Goal: Task Accomplishment & Management: Use online tool/utility

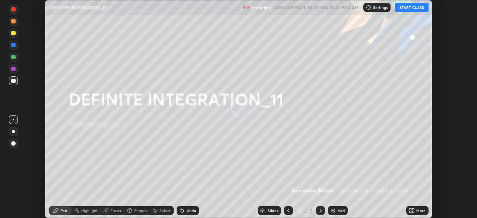
scroll to position [218, 477]
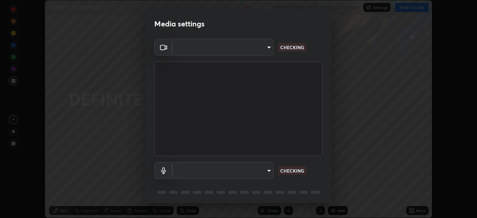
type input "9ce9bf5b38d6cfc450dc04700dda146ffef8b1f769f81d34cd4980de2a0341eb"
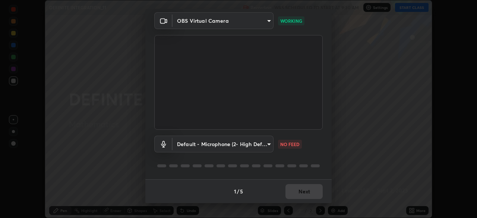
click at [268, 145] on body "Erase all DEFINITE INTEGRATION_11 Recording WAS SCHEDULED TO START AT 9:30 AM S…" at bounding box center [238, 109] width 477 height 218
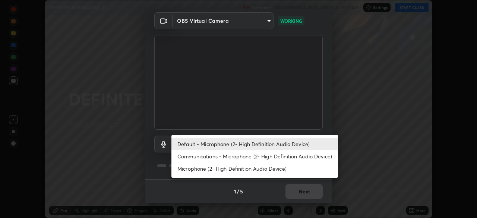
click at [244, 160] on li "Communications - Microphone (2- High Definition Audio Device)" at bounding box center [254, 156] width 167 height 12
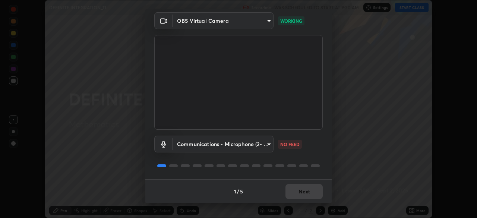
click at [270, 144] on body "Erase all DEFINITE INTEGRATION_11 Recording WAS SCHEDULED TO START AT 9:30 AM S…" at bounding box center [238, 109] width 477 height 218
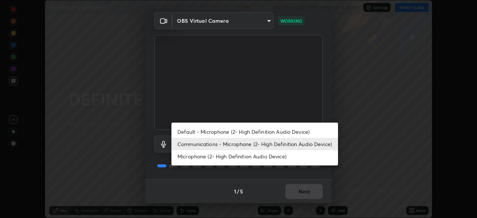
click at [256, 158] on li "Microphone (2- High Definition Audio Device)" at bounding box center [254, 156] width 167 height 12
type input "8f805d1c6ec510f31eccd00171c3be29f511b46dd0daeaf64aa4ac9130cc1c3d"
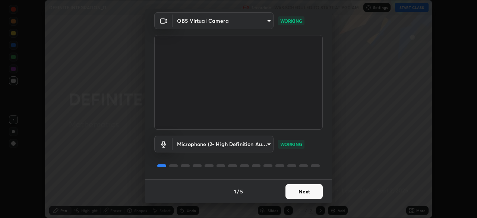
click at [308, 189] on button "Next" at bounding box center [304, 191] width 37 height 15
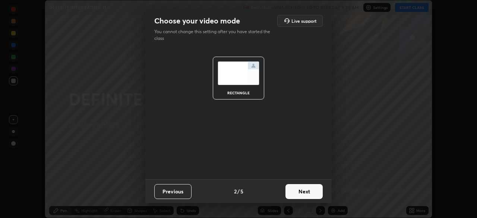
click at [314, 192] on button "Next" at bounding box center [304, 191] width 37 height 15
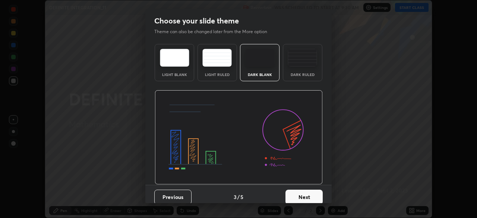
click at [314, 196] on button "Next" at bounding box center [304, 197] width 37 height 15
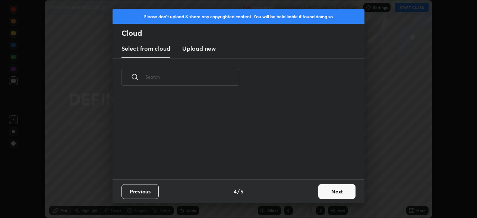
click at [328, 192] on button "Next" at bounding box center [336, 191] width 37 height 15
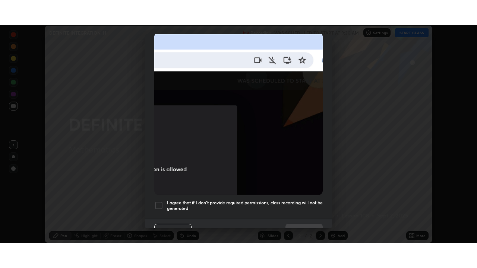
scroll to position [179, 0]
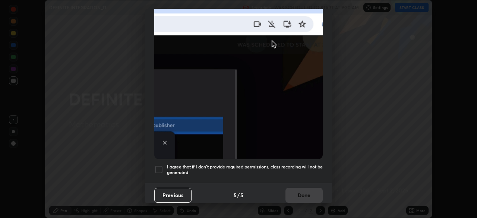
click at [159, 168] on div at bounding box center [158, 169] width 9 height 9
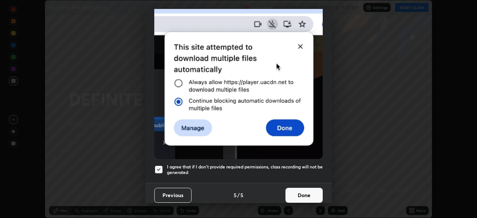
click at [300, 191] on button "Done" at bounding box center [304, 195] width 37 height 15
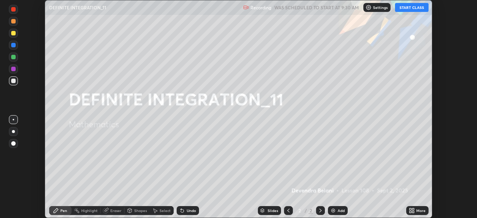
click at [408, 10] on button "START CLASS" at bounding box center [412, 7] width 34 height 9
click at [337, 211] on div "Add" at bounding box center [338, 210] width 20 height 9
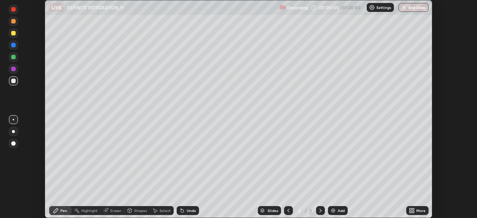
click at [410, 209] on icon at bounding box center [411, 209] width 2 height 2
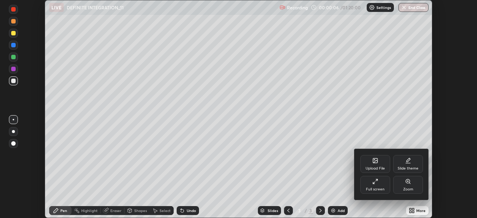
click at [377, 188] on div "Full screen" at bounding box center [375, 190] width 19 height 4
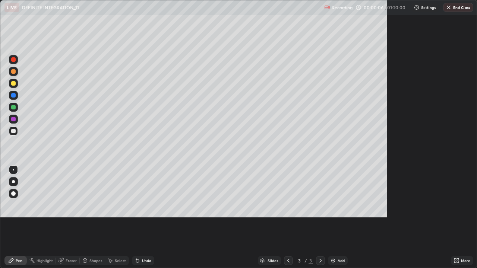
scroll to position [268, 477]
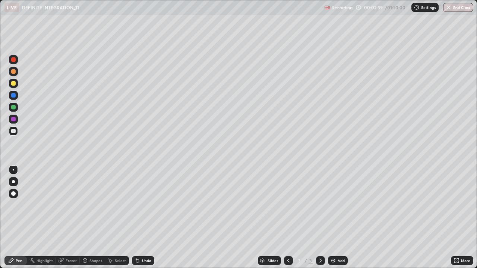
click at [140, 218] on div "Undo" at bounding box center [143, 260] width 22 height 9
click at [142, 218] on div "Undo" at bounding box center [146, 261] width 9 height 4
click at [144, 218] on div "Undo" at bounding box center [146, 261] width 9 height 4
click at [13, 84] on div at bounding box center [13, 83] width 4 height 4
click at [75, 218] on div "Eraser" at bounding box center [71, 261] width 11 height 4
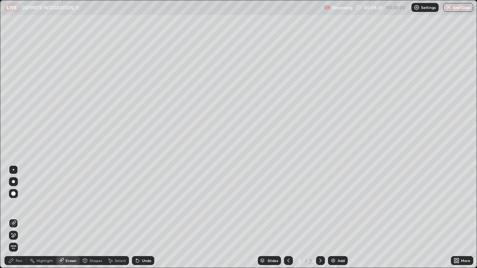
click at [9, 218] on div "Pen" at bounding box center [15, 260] width 22 height 9
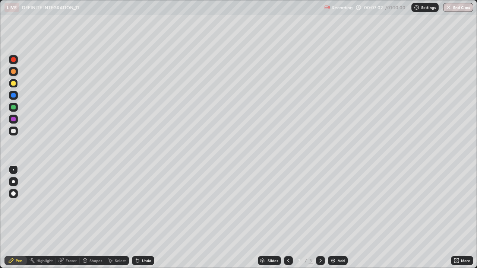
click at [13, 72] on div at bounding box center [13, 71] width 4 height 4
click at [18, 88] on div at bounding box center [13, 84] width 9 height 12
click at [76, 218] on div "Eraser" at bounding box center [71, 261] width 11 height 4
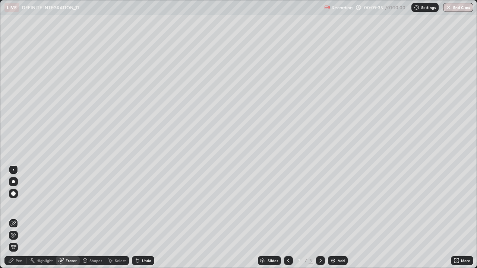
click at [22, 218] on div "Pen" at bounding box center [15, 260] width 22 height 9
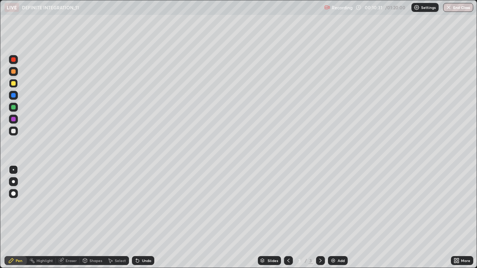
click at [79, 218] on div at bounding box center [79, 261] width 0 height 6
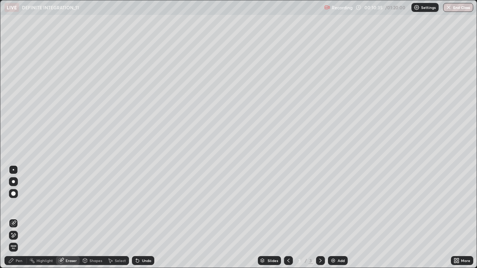
click at [13, 218] on div "Pen" at bounding box center [15, 260] width 22 height 9
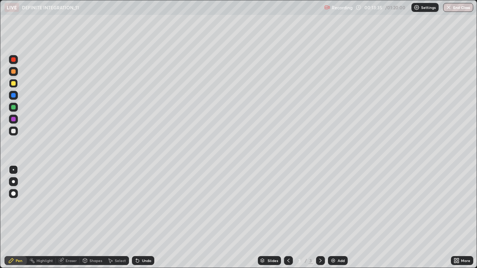
click at [334, 218] on div "Add" at bounding box center [338, 260] width 20 height 9
click at [288, 218] on icon at bounding box center [289, 261] width 6 height 6
click at [320, 218] on icon at bounding box center [321, 261] width 6 height 6
click at [140, 218] on div "Undo" at bounding box center [143, 260] width 22 height 9
click at [14, 108] on div at bounding box center [13, 107] width 4 height 4
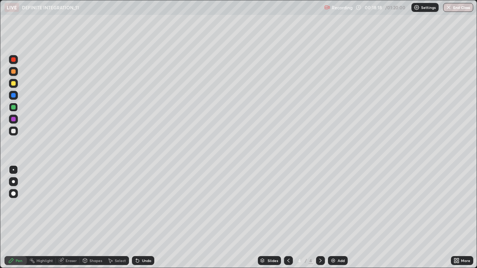
click at [15, 87] on div at bounding box center [13, 83] width 9 height 9
click at [288, 218] on icon at bounding box center [289, 261] width 6 height 6
click at [316, 218] on div at bounding box center [320, 260] width 9 height 9
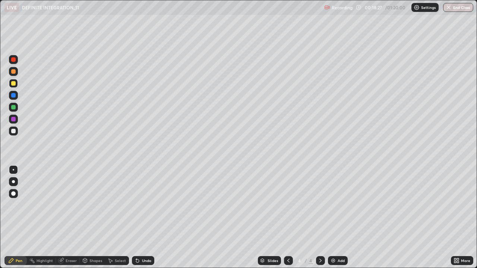
click at [333, 218] on img at bounding box center [333, 261] width 6 height 6
click at [338, 218] on div "Add" at bounding box center [341, 261] width 7 height 4
click at [15, 109] on div at bounding box center [13, 107] width 9 height 9
click at [10, 133] on div at bounding box center [13, 131] width 9 height 9
click at [13, 85] on div at bounding box center [13, 83] width 4 height 4
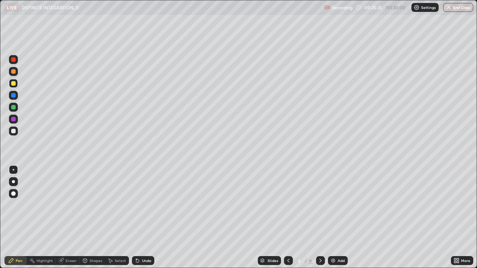
click at [323, 218] on div at bounding box center [320, 260] width 9 height 9
click at [339, 218] on div "Add" at bounding box center [341, 261] width 7 height 4
click at [287, 218] on icon at bounding box center [289, 261] width 6 height 6
click at [320, 218] on icon at bounding box center [320, 261] width 2 height 4
click at [287, 218] on icon at bounding box center [289, 261] width 6 height 6
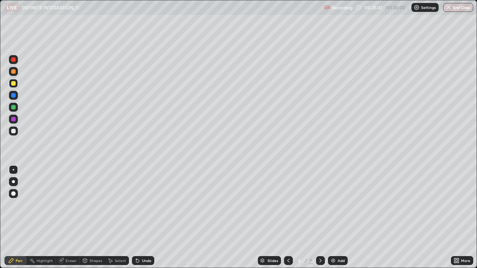
click at [321, 218] on icon at bounding box center [321, 261] width 6 height 6
click at [288, 218] on icon at bounding box center [289, 261] width 6 height 6
click at [12, 109] on div at bounding box center [13, 107] width 4 height 4
click at [322, 218] on div at bounding box center [320, 260] width 9 height 9
click at [13, 86] on div at bounding box center [13, 83] width 9 height 9
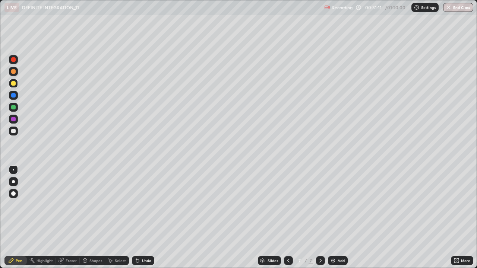
click at [286, 218] on icon at bounding box center [289, 261] width 6 height 6
click at [289, 218] on icon at bounding box center [289, 261] width 6 height 6
click at [287, 218] on icon at bounding box center [288, 261] width 2 height 4
click at [288, 218] on icon at bounding box center [289, 261] width 6 height 6
click at [320, 218] on icon at bounding box center [321, 261] width 6 height 6
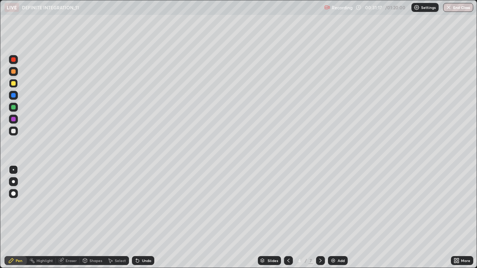
click at [319, 218] on icon at bounding box center [321, 261] width 6 height 6
click at [320, 218] on icon at bounding box center [321, 261] width 6 height 6
click at [316, 218] on div at bounding box center [320, 260] width 9 height 9
click at [333, 218] on img at bounding box center [333, 261] width 6 height 6
click at [16, 76] on div at bounding box center [13, 72] width 9 height 12
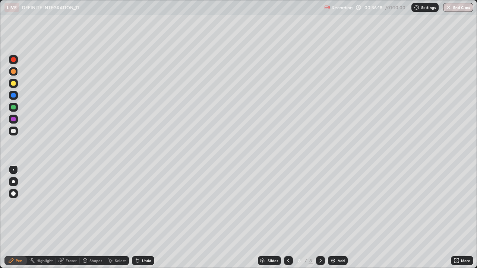
click at [284, 218] on div at bounding box center [288, 260] width 9 height 9
click at [288, 218] on icon at bounding box center [289, 261] width 6 height 6
click at [287, 218] on icon at bounding box center [289, 261] width 6 height 6
click at [286, 218] on icon at bounding box center [289, 261] width 6 height 6
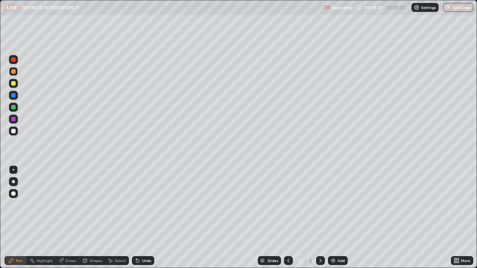
click at [316, 218] on div at bounding box center [320, 260] width 9 height 9
click at [320, 218] on icon at bounding box center [321, 261] width 6 height 6
click at [319, 218] on icon at bounding box center [321, 261] width 6 height 6
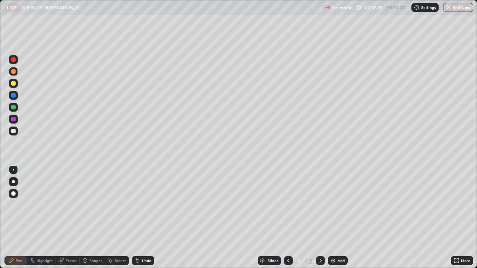
click at [320, 218] on icon at bounding box center [321, 261] width 6 height 6
click at [331, 218] on img at bounding box center [333, 261] width 6 height 6
click at [12, 106] on div at bounding box center [13, 107] width 4 height 4
click at [142, 218] on div "Undo" at bounding box center [146, 261] width 9 height 4
click at [13, 130] on div at bounding box center [13, 131] width 4 height 4
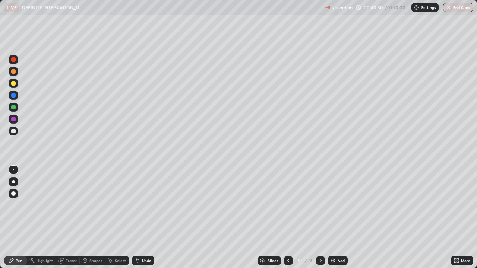
click at [334, 218] on img at bounding box center [333, 261] width 6 height 6
click at [284, 218] on div at bounding box center [288, 260] width 9 height 9
click at [319, 218] on icon at bounding box center [321, 261] width 6 height 6
click at [14, 84] on div at bounding box center [13, 83] width 4 height 4
click at [15, 73] on div at bounding box center [13, 71] width 4 height 4
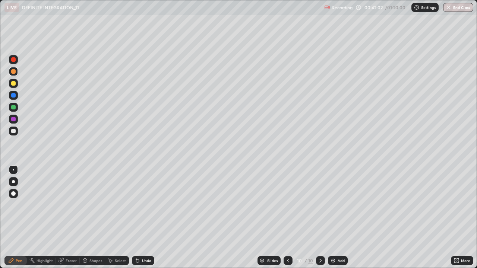
click at [136, 218] on icon at bounding box center [137, 261] width 3 height 3
click at [15, 110] on div at bounding box center [13, 107] width 9 height 9
click at [289, 218] on icon at bounding box center [288, 261] width 6 height 6
click at [320, 218] on icon at bounding box center [321, 261] width 6 height 6
click at [321, 218] on icon at bounding box center [321, 261] width 6 height 6
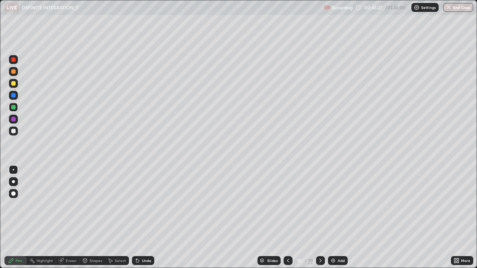
click at [14, 85] on div at bounding box center [13, 83] width 4 height 4
click at [333, 218] on img at bounding box center [333, 261] width 6 height 6
click at [142, 218] on div "Undo" at bounding box center [146, 261] width 9 height 4
click at [143, 218] on div "Undo" at bounding box center [146, 261] width 9 height 4
click at [145, 218] on div "Undo" at bounding box center [146, 261] width 9 height 4
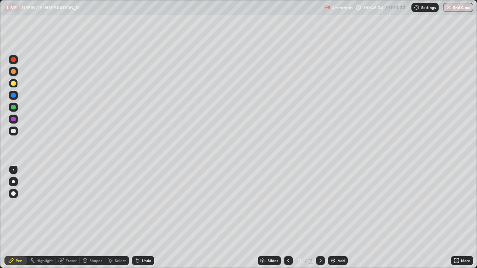
click at [147, 218] on div "Undo" at bounding box center [146, 261] width 9 height 4
click at [148, 218] on div "Undo" at bounding box center [146, 261] width 9 height 4
click at [146, 218] on div "Undo" at bounding box center [146, 261] width 9 height 4
click at [148, 218] on div "Undo" at bounding box center [146, 261] width 9 height 4
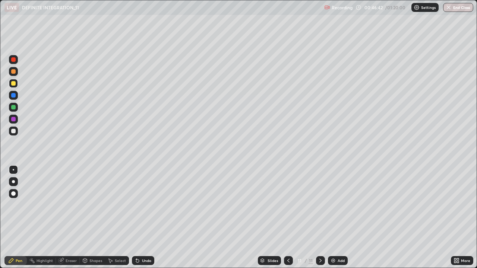
click at [13, 72] on div at bounding box center [13, 71] width 4 height 4
click at [330, 218] on img at bounding box center [333, 261] width 6 height 6
click at [287, 218] on icon at bounding box center [289, 261] width 6 height 6
click at [288, 218] on icon at bounding box center [289, 261] width 6 height 6
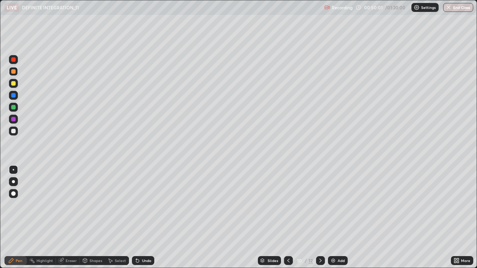
click at [288, 218] on icon at bounding box center [289, 261] width 6 height 6
click at [289, 218] on div at bounding box center [288, 260] width 9 height 9
click at [289, 218] on div at bounding box center [288, 260] width 9 height 15
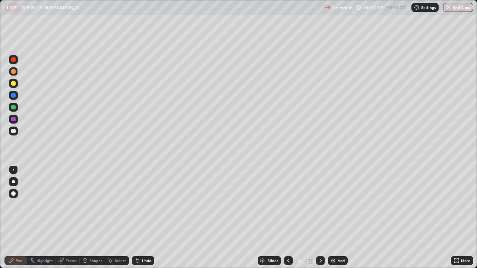
click at [290, 218] on div at bounding box center [288, 260] width 9 height 15
click at [289, 218] on div at bounding box center [288, 260] width 9 height 9
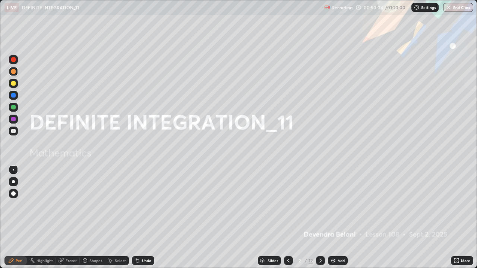
click at [319, 218] on icon at bounding box center [321, 261] width 6 height 6
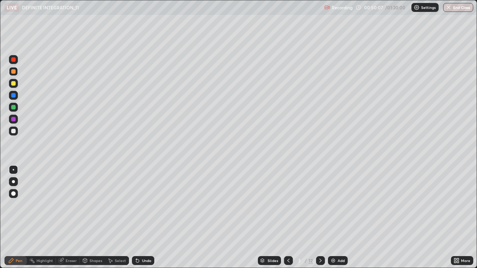
click at [319, 218] on icon at bounding box center [321, 261] width 6 height 6
click at [333, 218] on img at bounding box center [333, 261] width 6 height 6
click at [142, 218] on div "Undo" at bounding box center [146, 261] width 9 height 4
click at [136, 218] on icon at bounding box center [137, 261] width 3 height 3
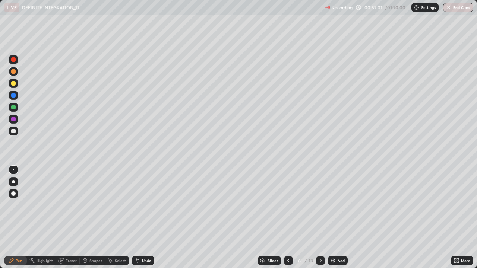
click at [14, 131] on div at bounding box center [13, 131] width 4 height 4
click at [116, 218] on div "Select" at bounding box center [117, 260] width 24 height 9
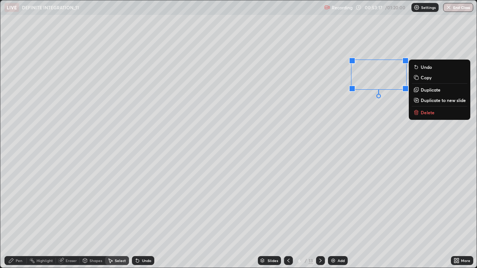
click at [432, 116] on button "Delete" at bounding box center [440, 112] width 56 height 9
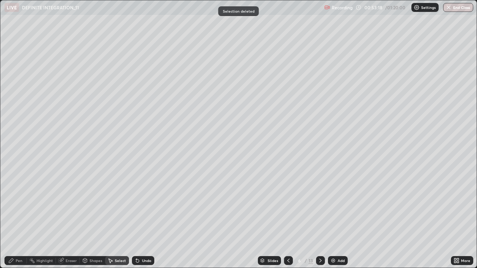
click at [23, 218] on div "Pen" at bounding box center [15, 260] width 22 height 9
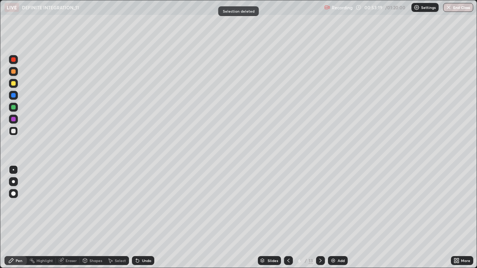
click at [15, 81] on div at bounding box center [13, 83] width 9 height 9
click at [14, 106] on div at bounding box center [13, 107] width 4 height 4
click at [340, 218] on div "Add" at bounding box center [341, 261] width 7 height 4
click at [14, 133] on div at bounding box center [13, 131] width 4 height 4
click at [70, 218] on div "Eraser" at bounding box center [68, 260] width 24 height 9
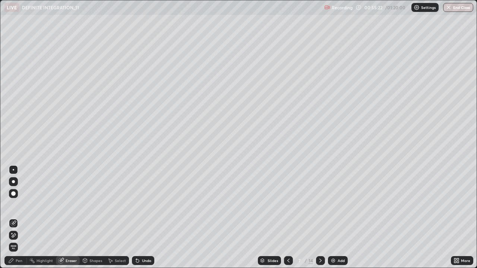
click at [22, 218] on div "Pen" at bounding box center [19, 261] width 7 height 4
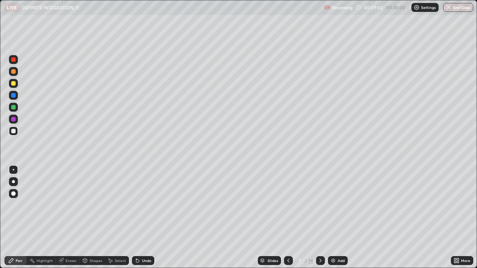
click at [122, 218] on div "Select" at bounding box center [120, 261] width 11 height 4
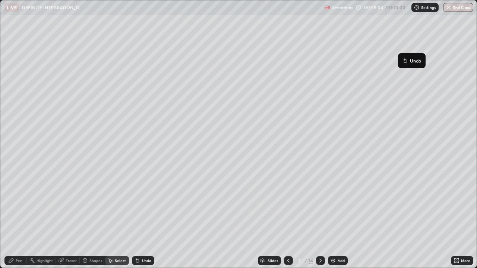
click at [425, 100] on div "0 ° Undo Copy Duplicate Duplicate to new slide Delete" at bounding box center [238, 134] width 476 height 268
click at [20, 218] on div "Pen" at bounding box center [15, 260] width 22 height 9
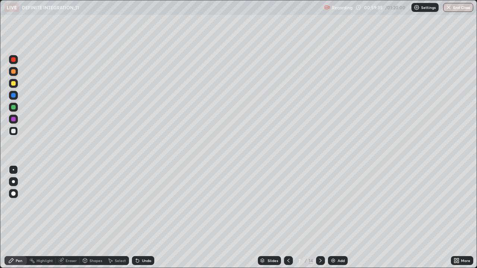
click at [122, 218] on div "Select" at bounding box center [117, 260] width 24 height 9
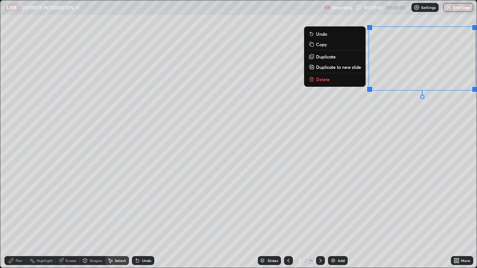
click at [335, 82] on button "Delete" at bounding box center [335, 79] width 56 height 9
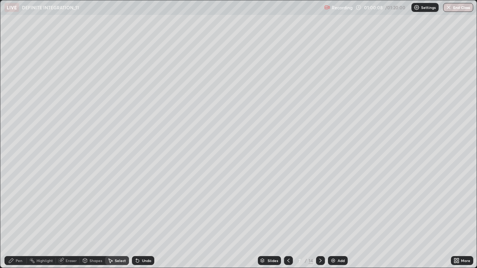
click at [331, 218] on img at bounding box center [333, 261] width 6 height 6
click at [14, 218] on icon at bounding box center [11, 261] width 6 height 6
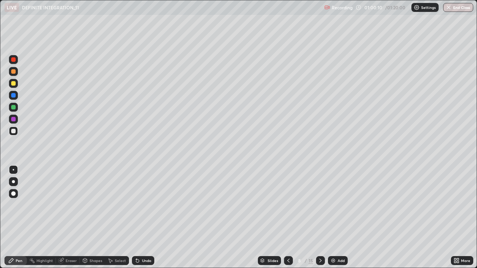
click at [14, 86] on div at bounding box center [13, 83] width 9 height 9
click at [143, 218] on div "Undo" at bounding box center [146, 261] width 9 height 4
click at [144, 218] on div "Undo" at bounding box center [146, 261] width 9 height 4
click at [142, 218] on div "Undo" at bounding box center [146, 261] width 9 height 4
click at [319, 218] on icon at bounding box center [321, 261] width 6 height 6
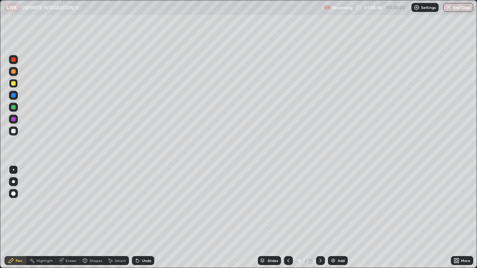
click at [321, 218] on icon at bounding box center [321, 261] width 6 height 6
click at [324, 218] on div at bounding box center [320, 260] width 9 height 9
click at [320, 218] on icon at bounding box center [321, 261] width 6 height 6
click at [323, 218] on div at bounding box center [320, 260] width 9 height 9
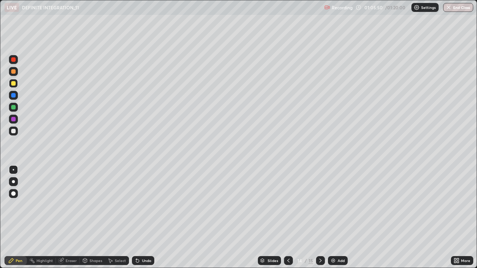
click at [324, 218] on div at bounding box center [320, 260] width 9 height 15
click at [12, 73] on div at bounding box center [13, 71] width 4 height 4
click at [142, 218] on div "Undo" at bounding box center [146, 261] width 9 height 4
click at [121, 218] on div "Select" at bounding box center [120, 261] width 11 height 4
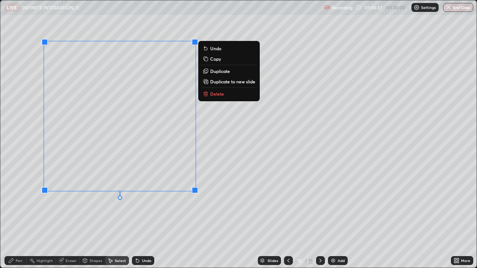
click at [224, 97] on button "Delete" at bounding box center [229, 93] width 56 height 9
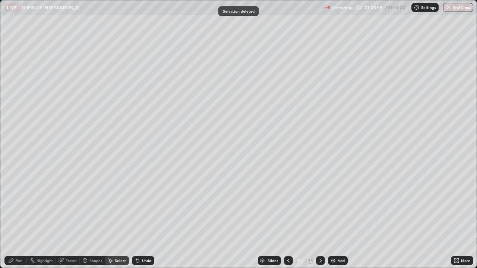
click at [18, 218] on div "Pen" at bounding box center [15, 260] width 22 height 9
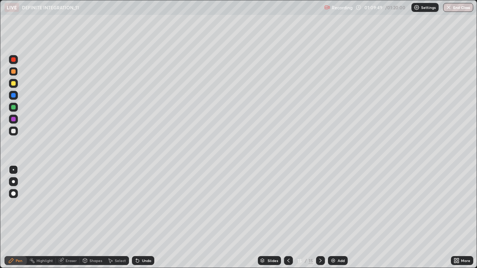
click at [15, 95] on div at bounding box center [13, 95] width 4 height 4
click at [456, 9] on button "End Class" at bounding box center [458, 7] width 30 height 9
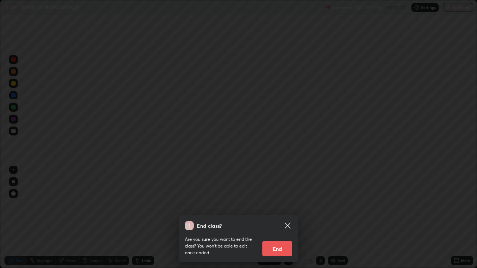
click at [279, 218] on button "End" at bounding box center [277, 249] width 30 height 15
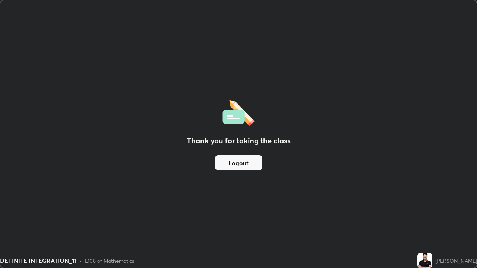
click at [234, 163] on button "Logout" at bounding box center [238, 162] width 47 height 15
click at [233, 164] on button "Logout" at bounding box center [238, 162] width 47 height 15
